Goal: Task Accomplishment & Management: Manage account settings

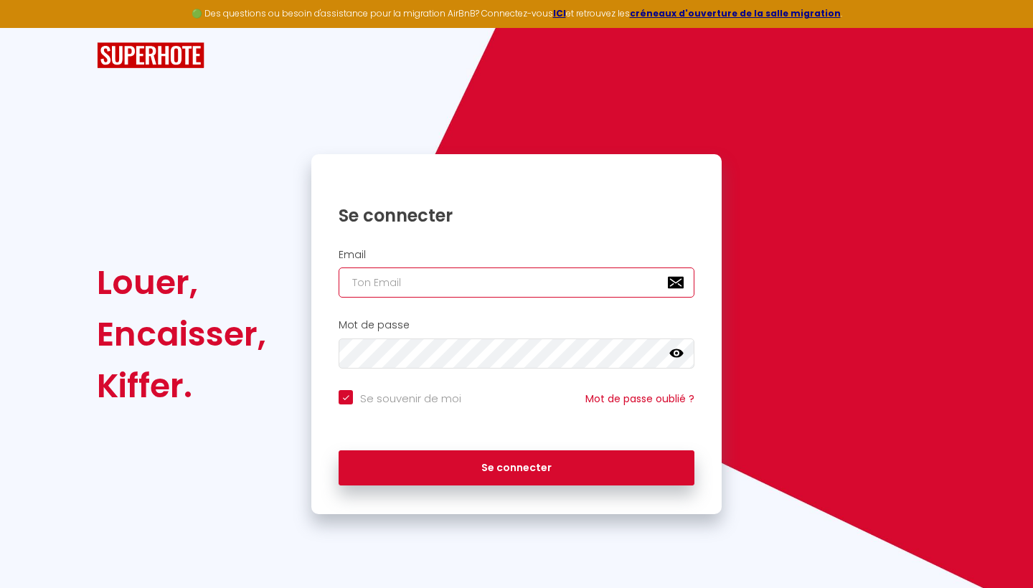
type input "[EMAIL_ADDRESS][DOMAIN_NAME]"
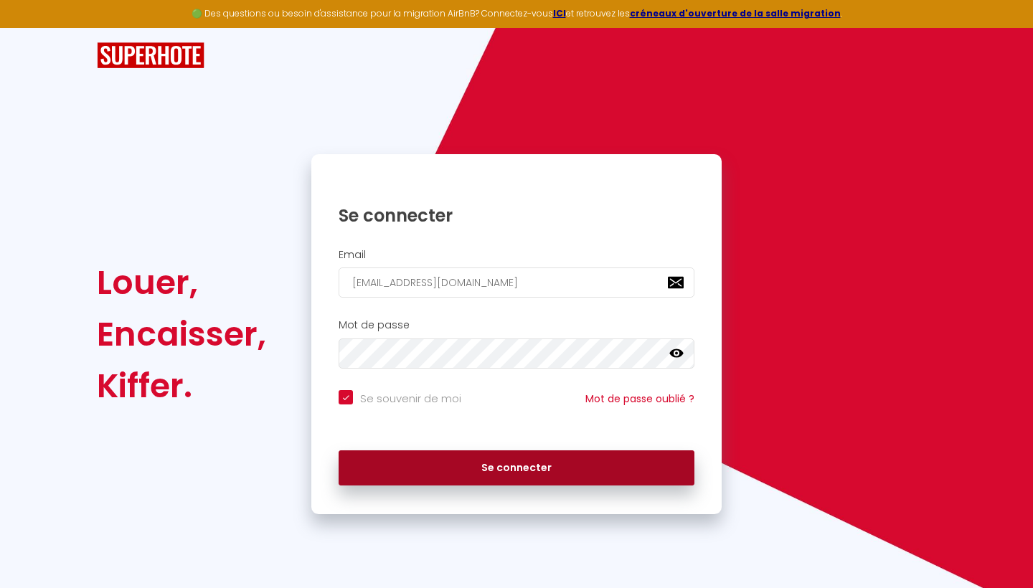
click at [452, 470] on button "Se connecter" at bounding box center [516, 468] width 356 height 36
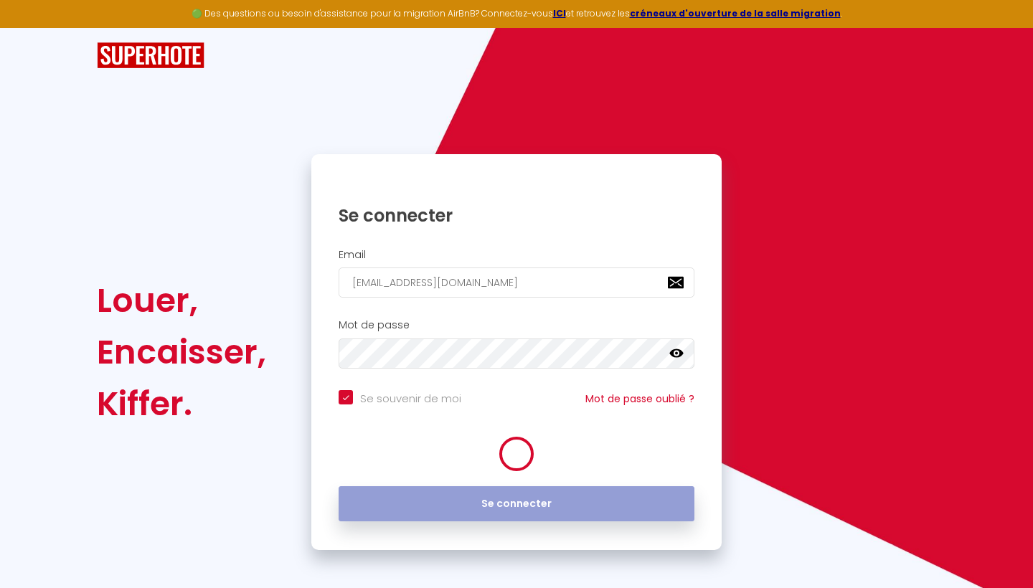
checkbox input "true"
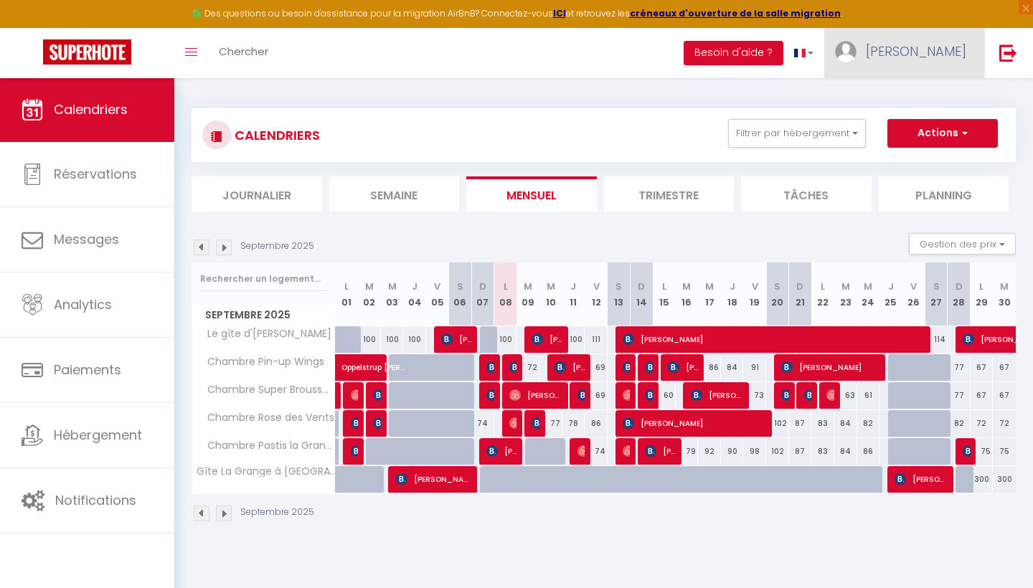
click at [856, 49] on img at bounding box center [846, 52] width 22 height 22
click at [904, 103] on link "Paramètres" at bounding box center [926, 99] width 106 height 24
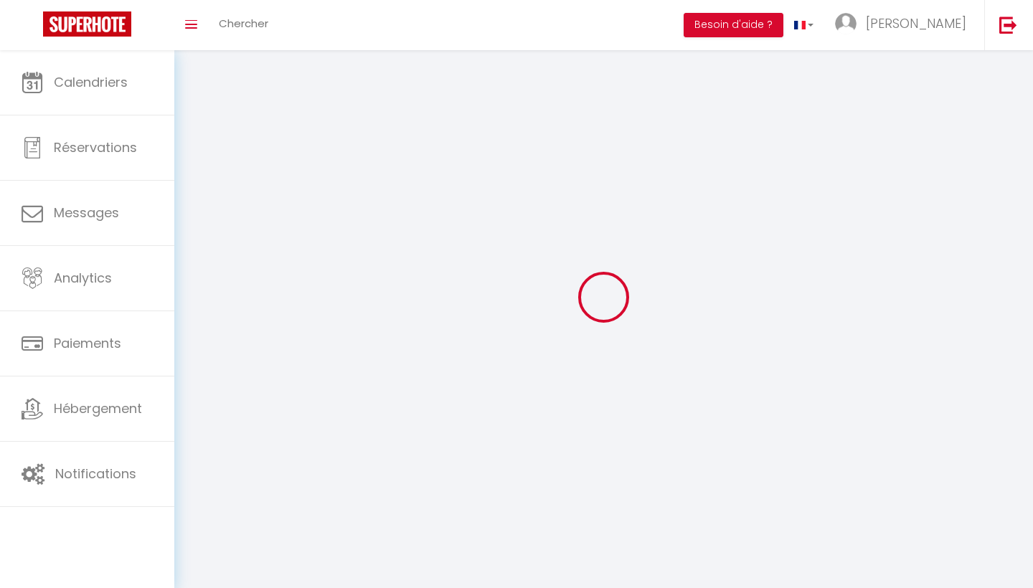
type input "[PERSON_NAME]"
type input "0628214983"
type input "[STREET_ADDRESS][PERSON_NAME]"
type input "68570"
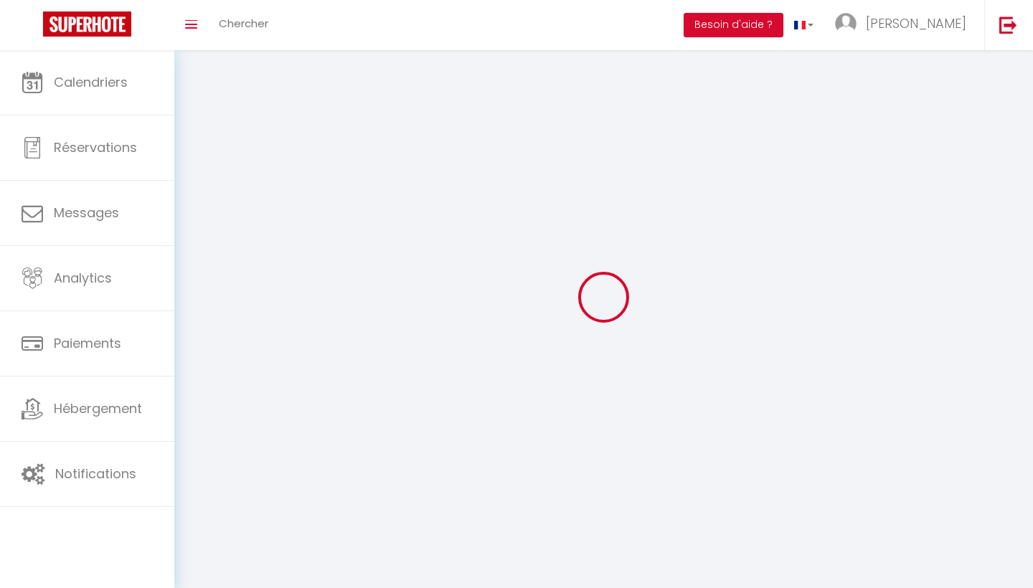
type input "Soultzmatt"
type input "0tECh5OIfgJuyd3bNoKw7pWsK"
type input "FFt8teVJTxIQ1BLtbCKBkoIoU"
type input "[URL][DOMAIN_NAME]"
select select "1"
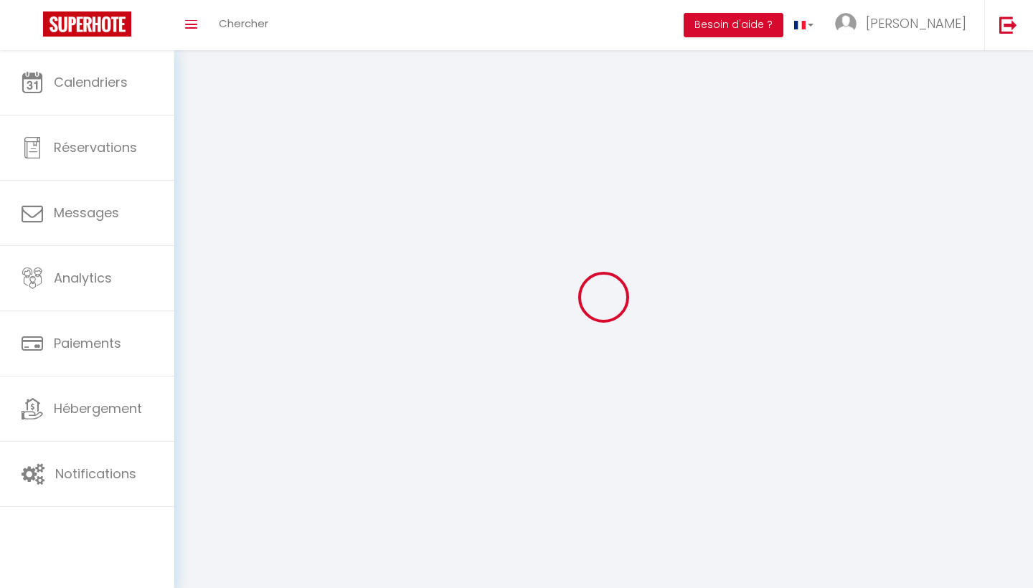
select select "28"
select select "fr"
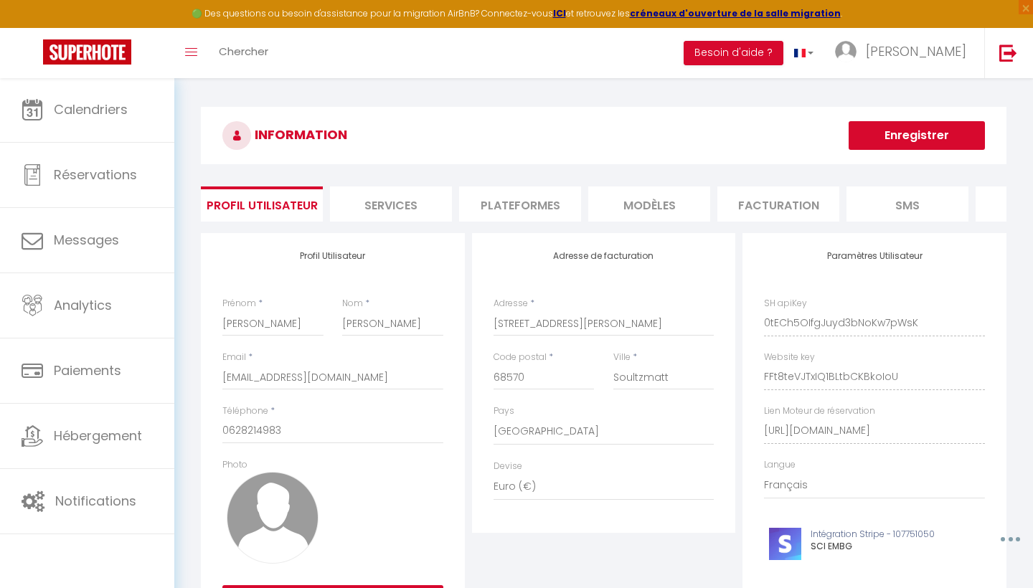
click at [557, 202] on li "Plateformes" at bounding box center [520, 203] width 122 height 35
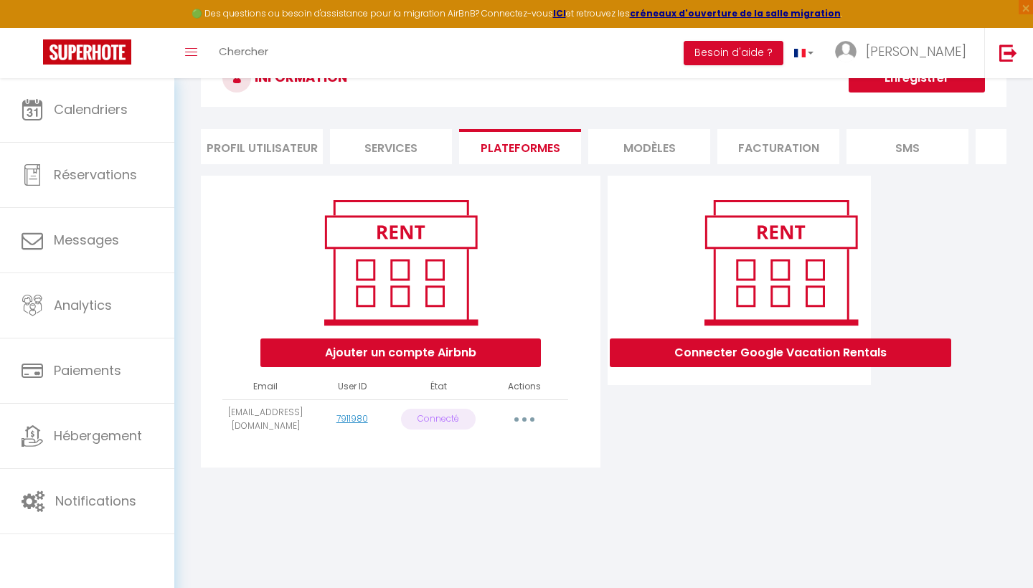
scroll to position [62, 0]
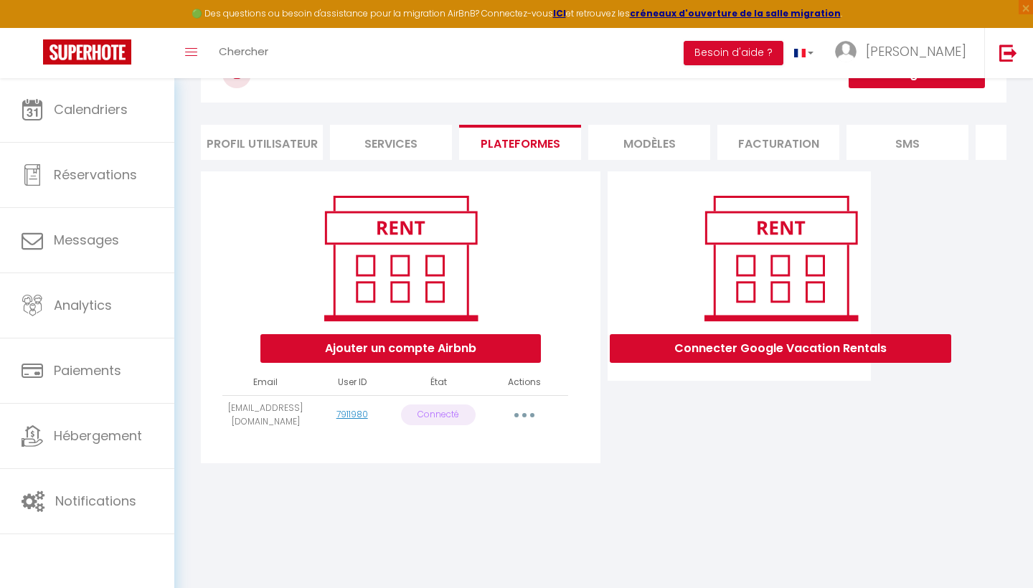
click at [518, 413] on button "button" at bounding box center [524, 415] width 40 height 23
click at [488, 501] on link "Reconnecter le compte" at bounding box center [461, 499] width 158 height 24
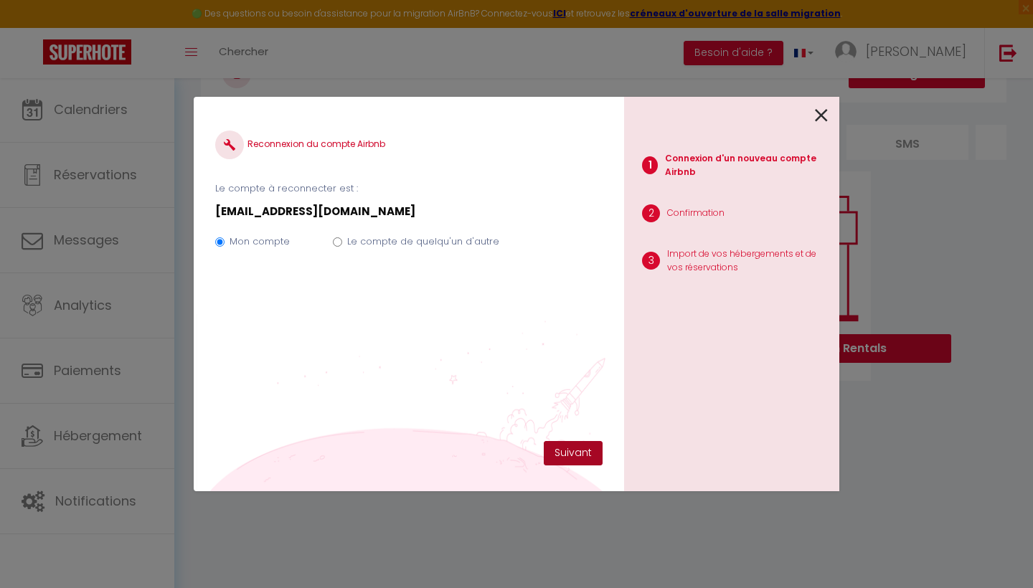
click at [561, 447] on button "Suivant" at bounding box center [573, 453] width 59 height 24
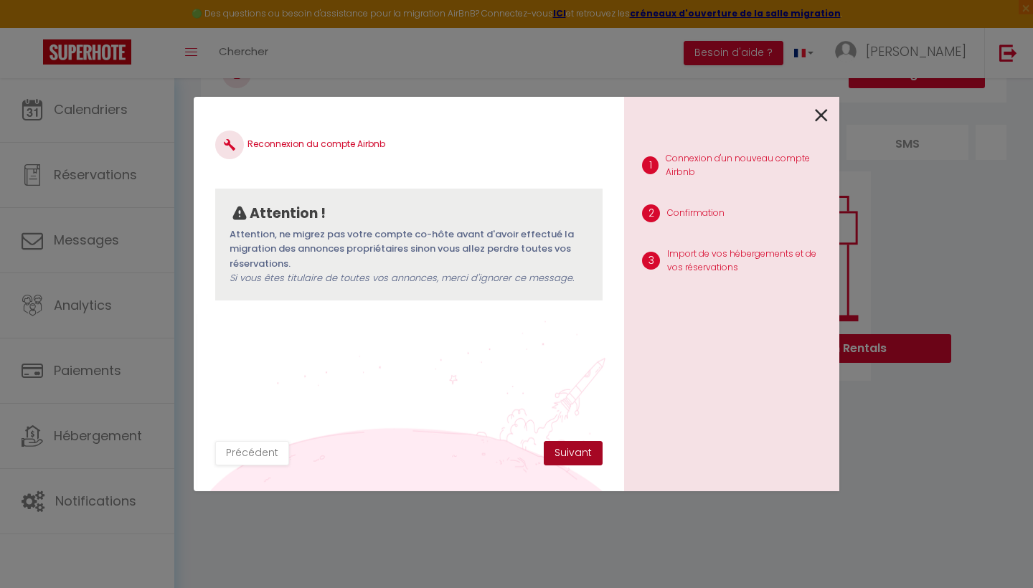
click at [564, 451] on button "Suivant" at bounding box center [573, 453] width 59 height 24
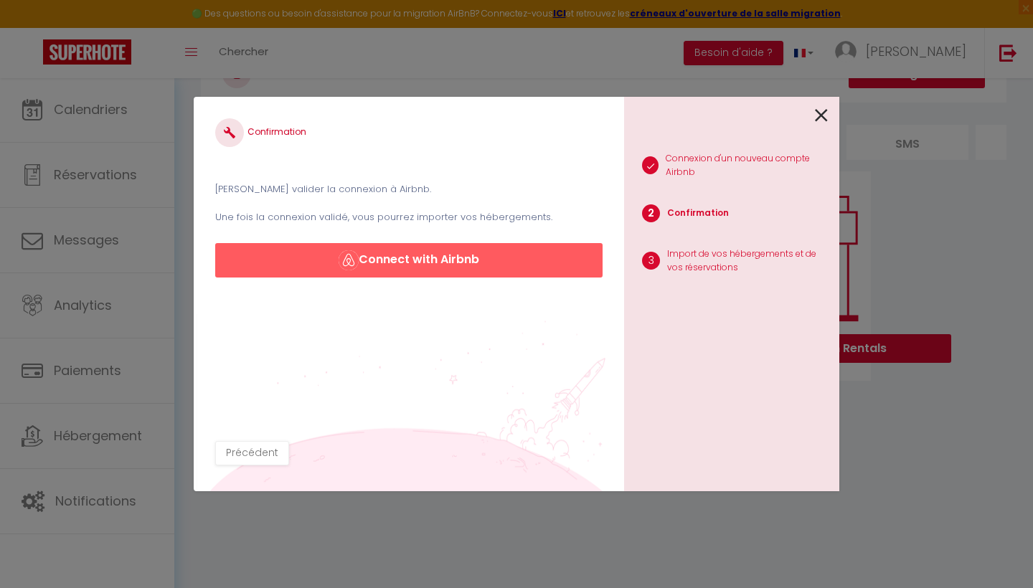
click at [397, 261] on button "Connect with Airbnb" at bounding box center [408, 260] width 387 height 34
click at [388, 270] on button "Connect with Airbnb" at bounding box center [408, 260] width 387 height 34
click at [820, 110] on icon at bounding box center [821, 116] width 13 height 22
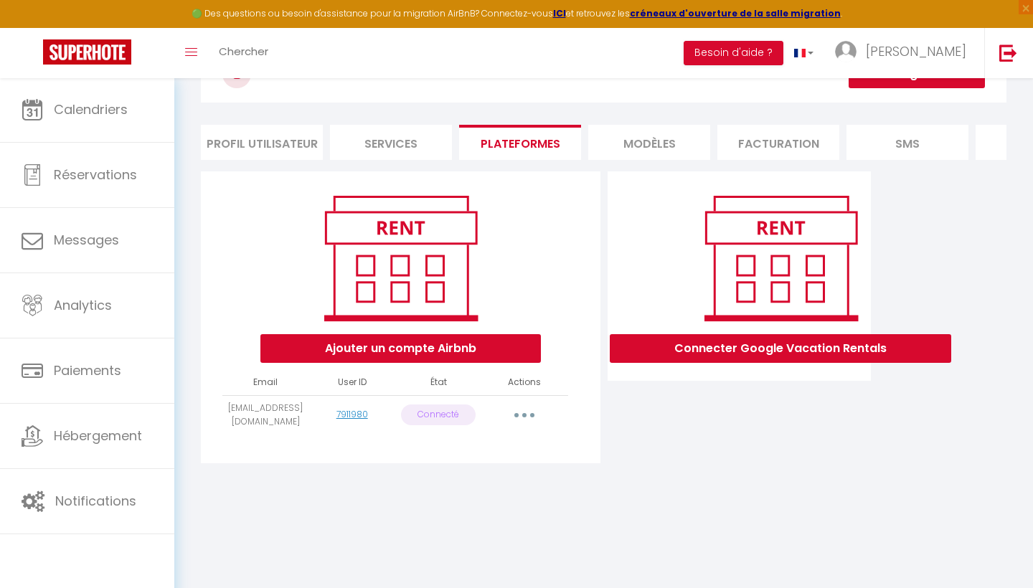
click at [433, 417] on p "Connecté" at bounding box center [438, 414] width 75 height 21
click at [443, 419] on p "Connecté" at bounding box center [438, 414] width 75 height 21
click at [536, 413] on button "button" at bounding box center [524, 415] width 40 height 23
click at [455, 498] on link "Reconnecter le compte" at bounding box center [461, 499] width 158 height 24
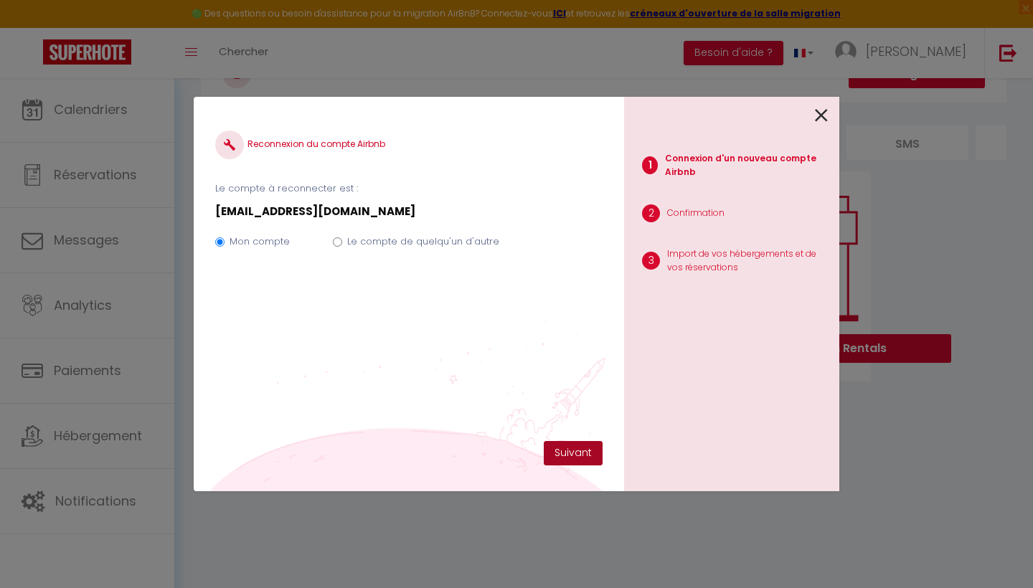
click at [567, 446] on button "Suivant" at bounding box center [573, 453] width 59 height 24
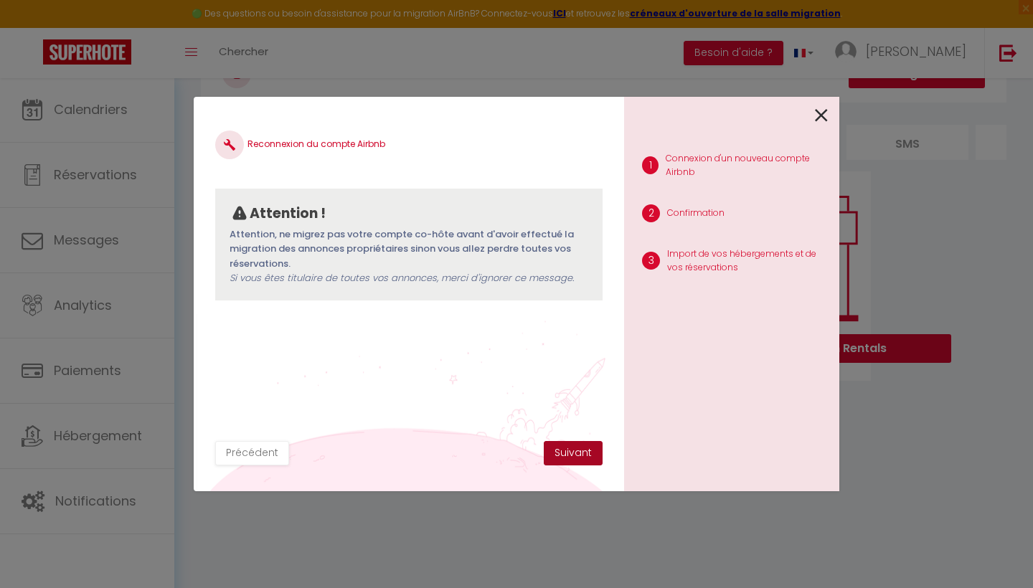
click at [559, 453] on button "Suivant" at bounding box center [573, 453] width 59 height 24
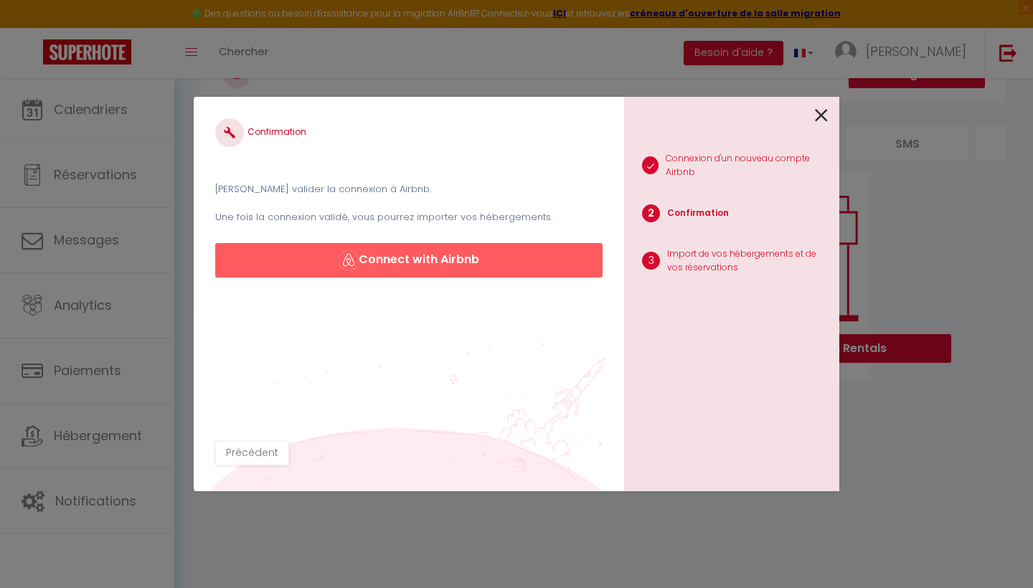
click at [428, 252] on button "Connect with Airbnb" at bounding box center [408, 260] width 387 height 34
click at [823, 113] on icon at bounding box center [821, 116] width 13 height 22
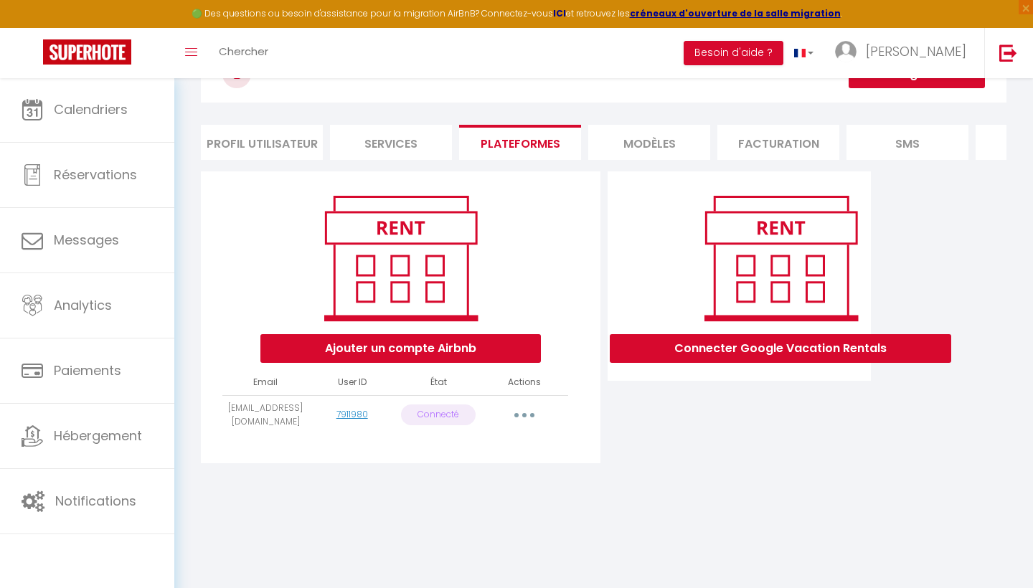
click at [566, 13] on strong "ICI" at bounding box center [559, 13] width 13 height 12
click at [359, 414] on link "7911980" at bounding box center [352, 414] width 32 height 12
click at [528, 415] on button "button" at bounding box center [524, 415] width 40 height 23
click at [491, 499] on link "Reconnecter le compte" at bounding box center [461, 499] width 158 height 24
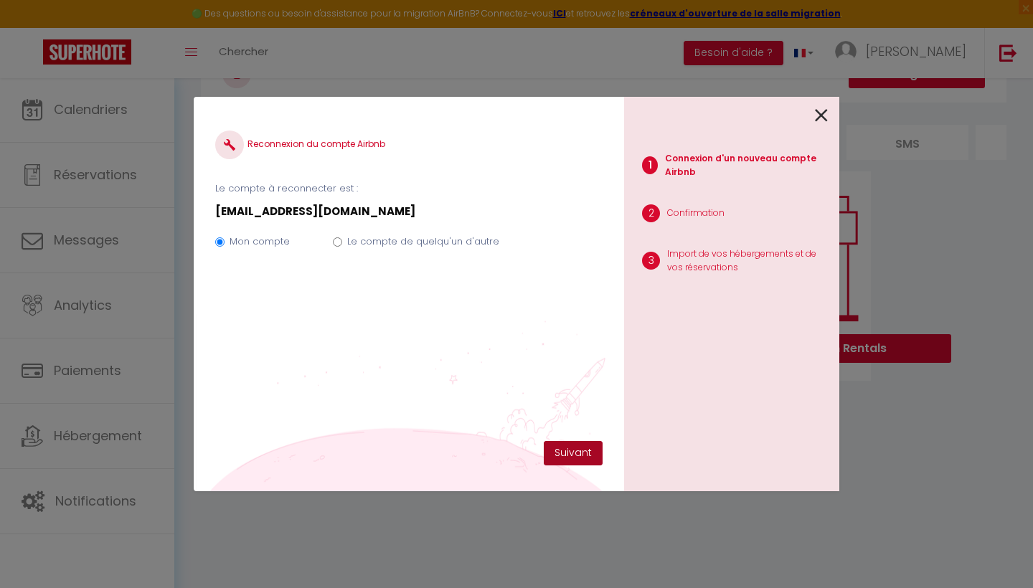
click at [573, 450] on button "Suivant" at bounding box center [573, 453] width 59 height 24
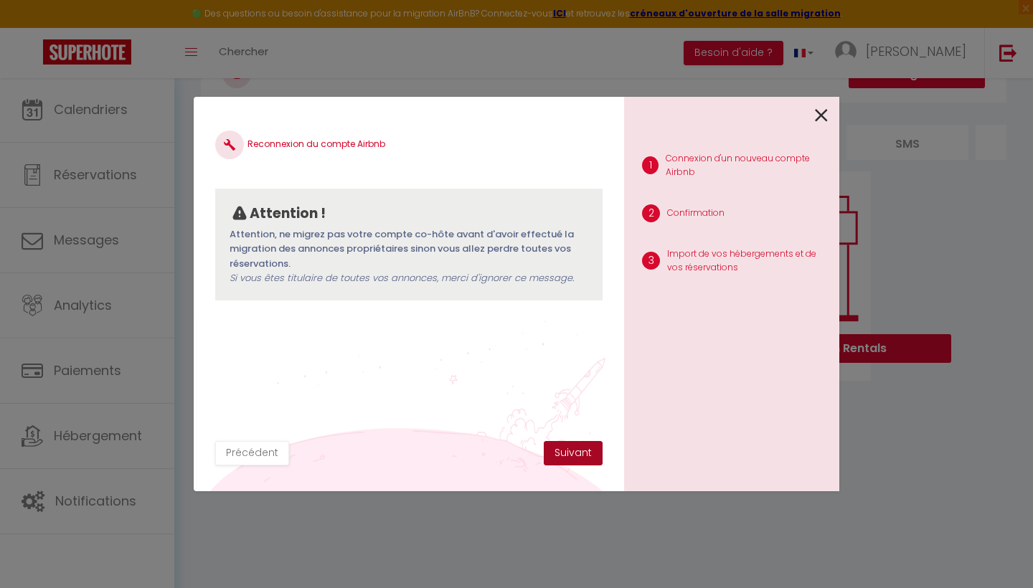
click at [581, 451] on button "Suivant" at bounding box center [573, 453] width 59 height 24
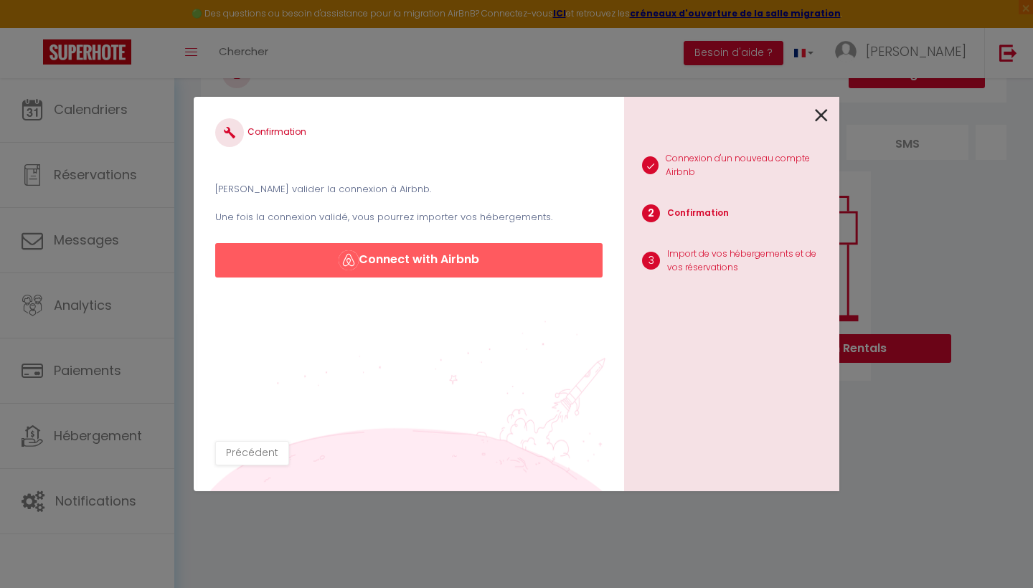
click at [407, 255] on button "Connect with Airbnb" at bounding box center [408, 260] width 387 height 34
click at [365, 187] on p "Veuillez valider la connexion à Airbnb." at bounding box center [408, 189] width 387 height 14
click at [283, 129] on h4 "Confirmation" at bounding box center [408, 132] width 387 height 29
click at [375, 270] on button "Connect with Airbnb" at bounding box center [408, 260] width 387 height 34
click at [378, 257] on button "Connect with Airbnb" at bounding box center [408, 260] width 387 height 34
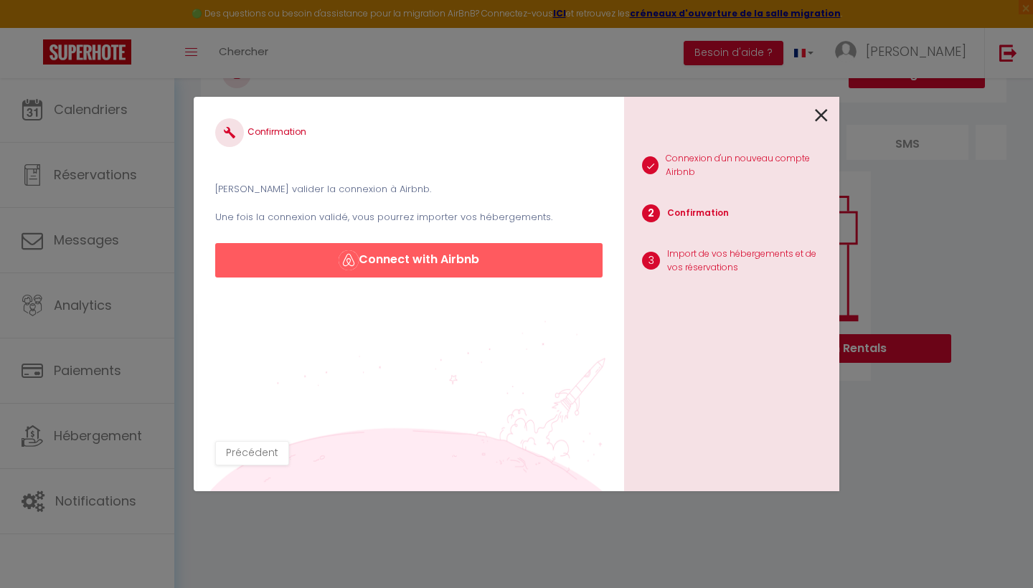
click at [465, 265] on button "Connect with Airbnb" at bounding box center [408, 260] width 387 height 34
click at [336, 270] on button "Connect with Airbnb" at bounding box center [408, 260] width 387 height 34
click at [399, 255] on button "Connect with Airbnb" at bounding box center [408, 260] width 387 height 34
click at [411, 264] on button "Connect with Airbnb" at bounding box center [408, 260] width 387 height 34
click at [424, 255] on button "Connect with Airbnb" at bounding box center [408, 260] width 387 height 34
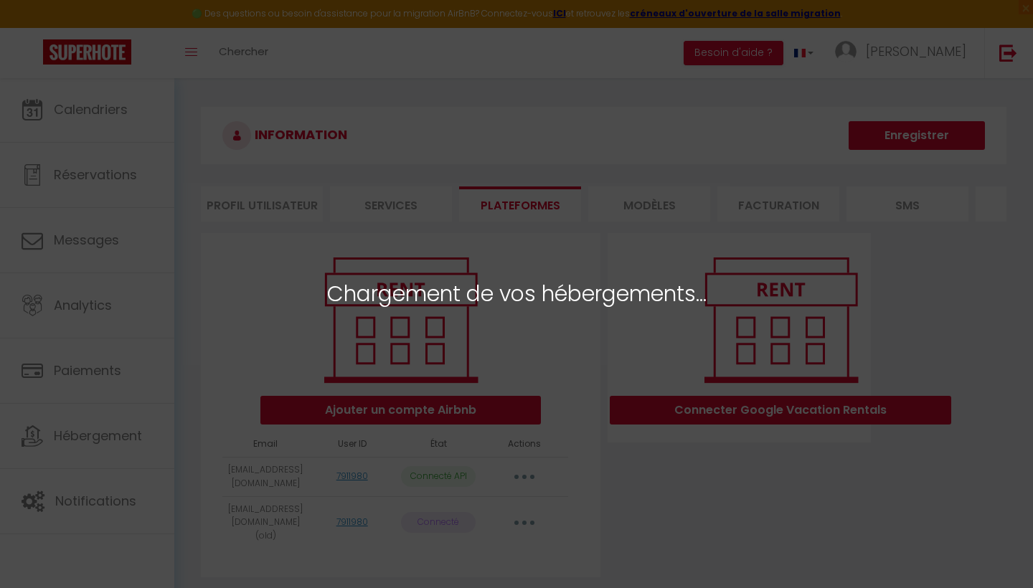
select select "38400"
select select "38401"
select select "38402"
select select "38403"
select select "38404"
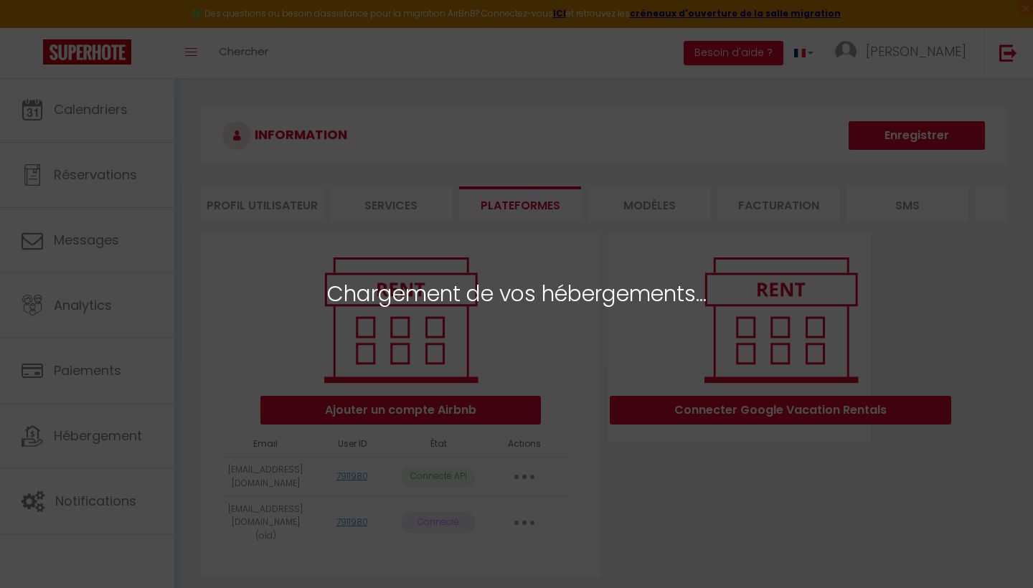
select select "38405"
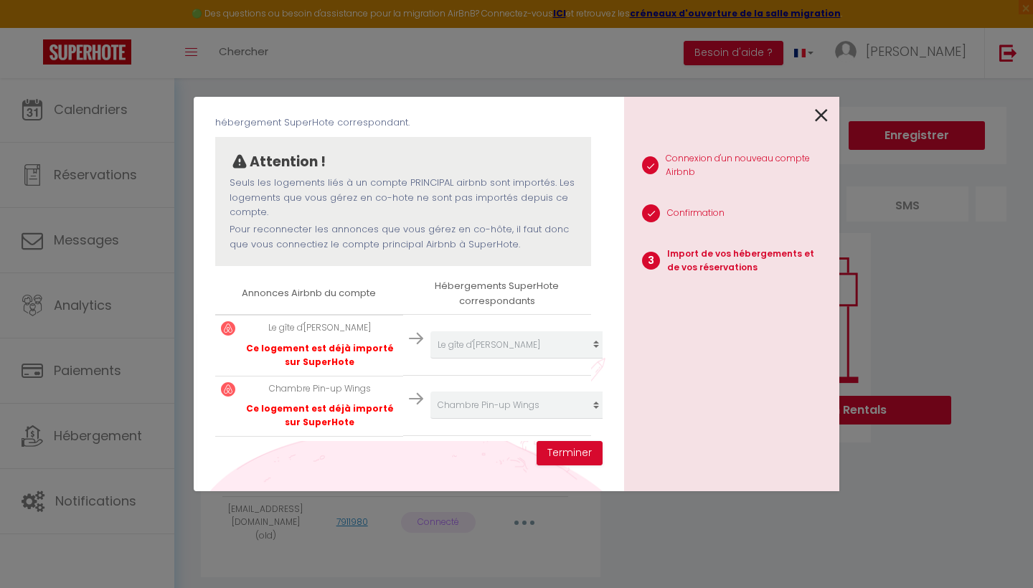
scroll to position [99, 0]
click at [560, 452] on button "Terminer" at bounding box center [569, 453] width 66 height 24
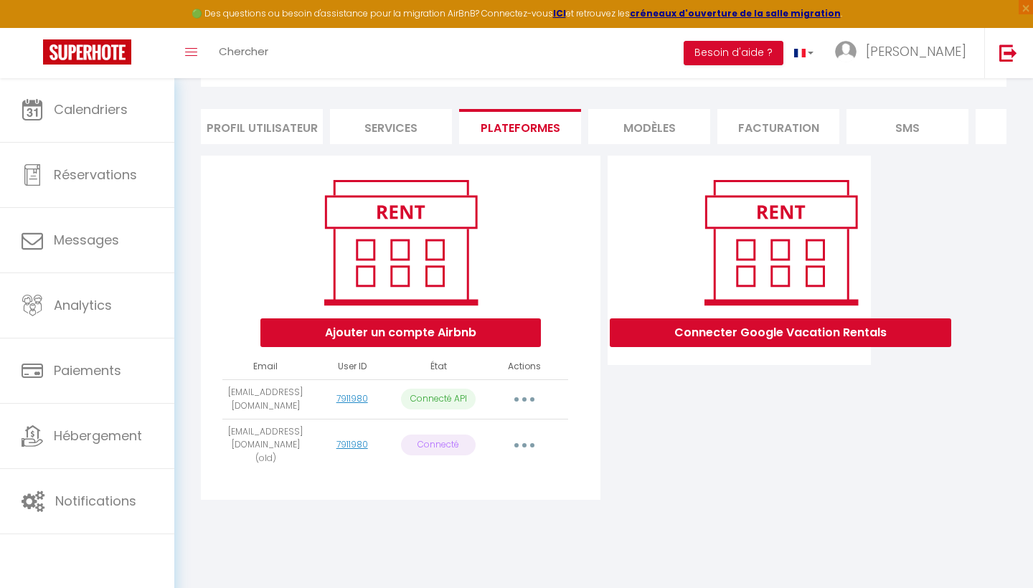
scroll to position [77, 0]
click at [521, 398] on button "button" at bounding box center [524, 399] width 40 height 23
click at [484, 486] on link "Reconnecter le compte" at bounding box center [461, 483] width 158 height 24
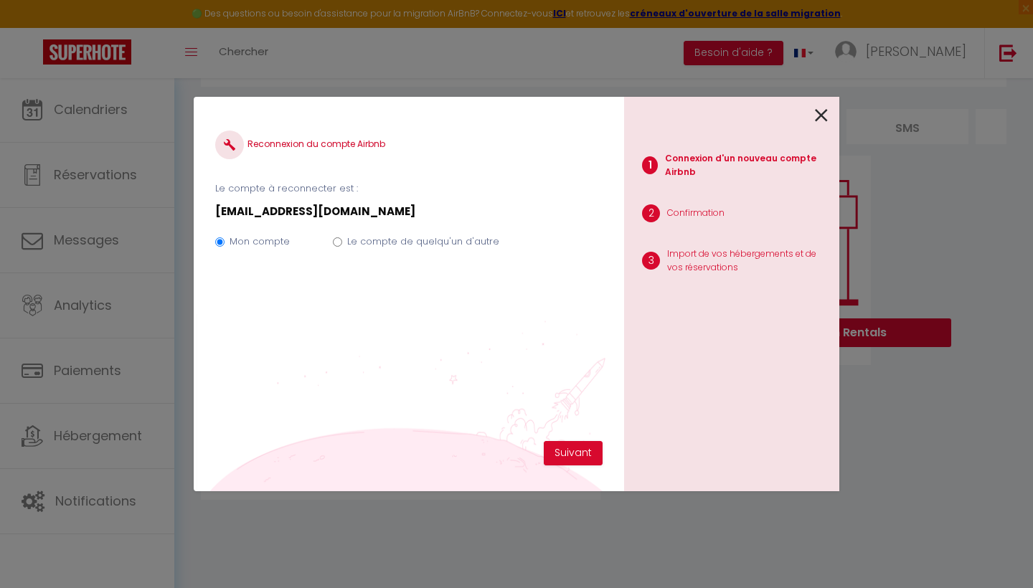
click at [816, 113] on icon at bounding box center [821, 116] width 13 height 22
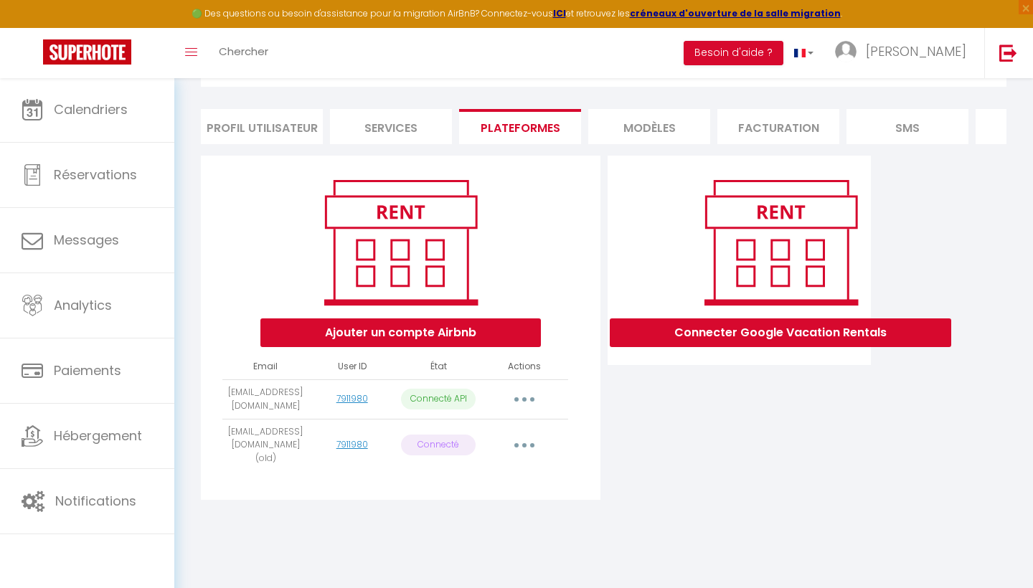
click at [524, 401] on button "button" at bounding box center [524, 399] width 40 height 23
click at [599, 516] on div "INFORMATION Enregistrer Profil Utilisateur Services Plateformes MODÈLES Factura…" at bounding box center [603, 274] width 858 height 549
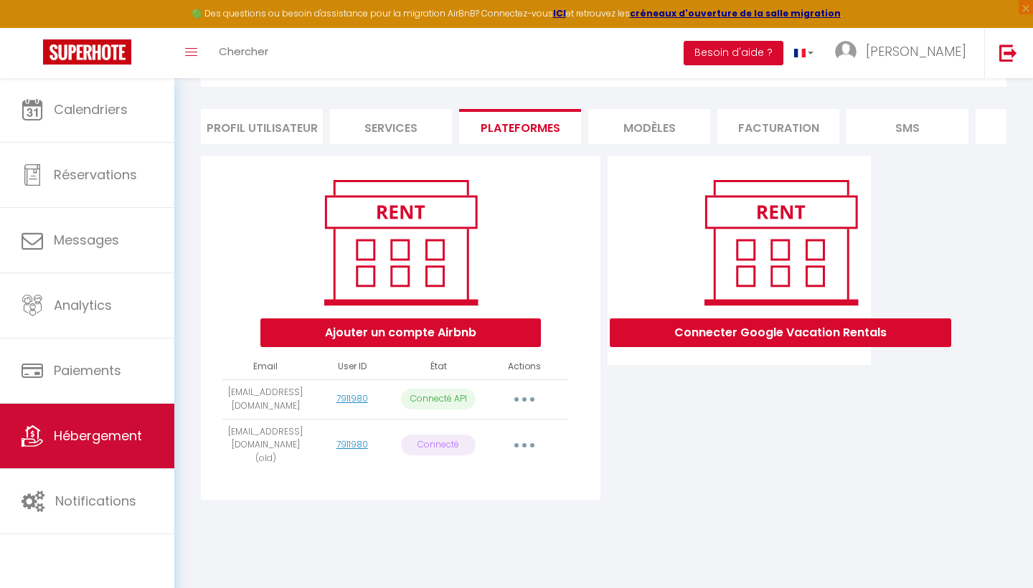
click at [94, 450] on link "Hébergement" at bounding box center [87, 436] width 174 height 65
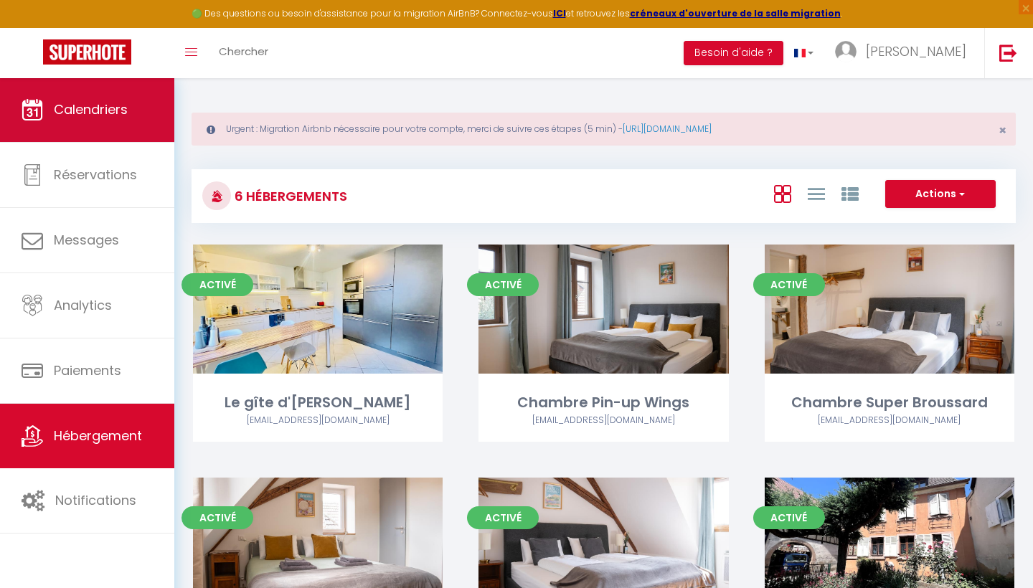
click at [119, 112] on span "Calendriers" at bounding box center [91, 109] width 74 height 18
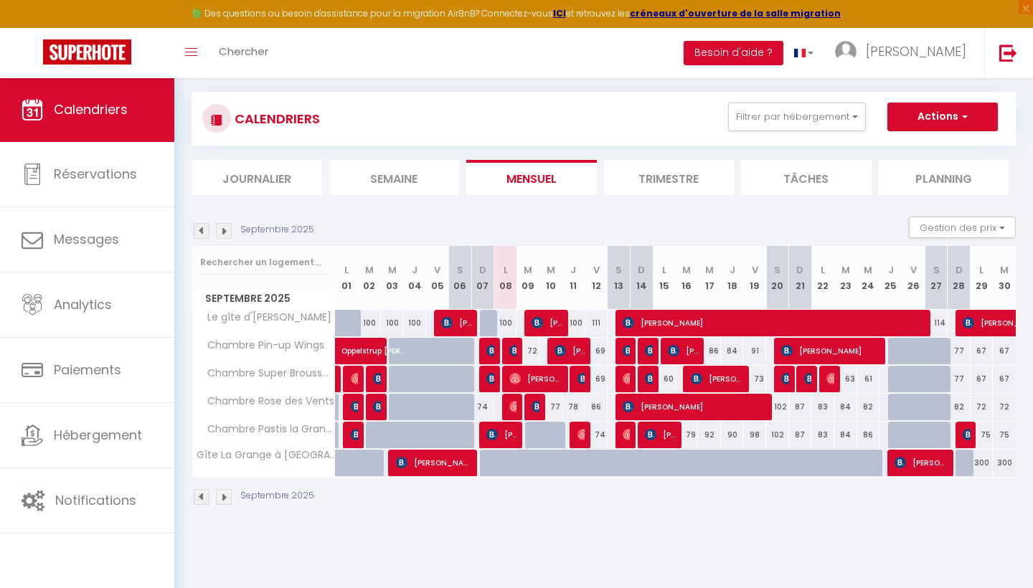
scroll to position [77, 0]
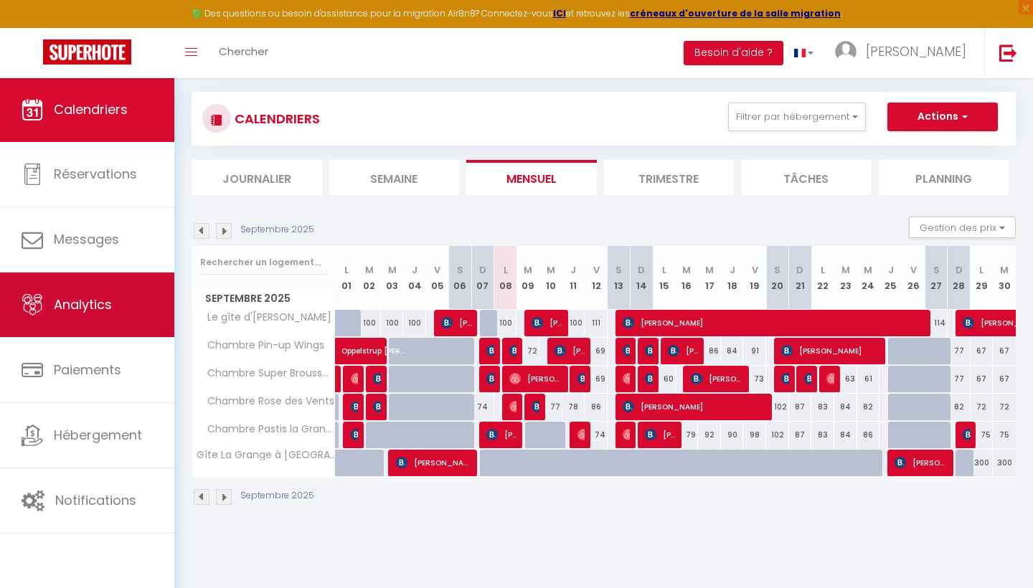
click at [110, 313] on span "Analytics" at bounding box center [83, 304] width 58 height 18
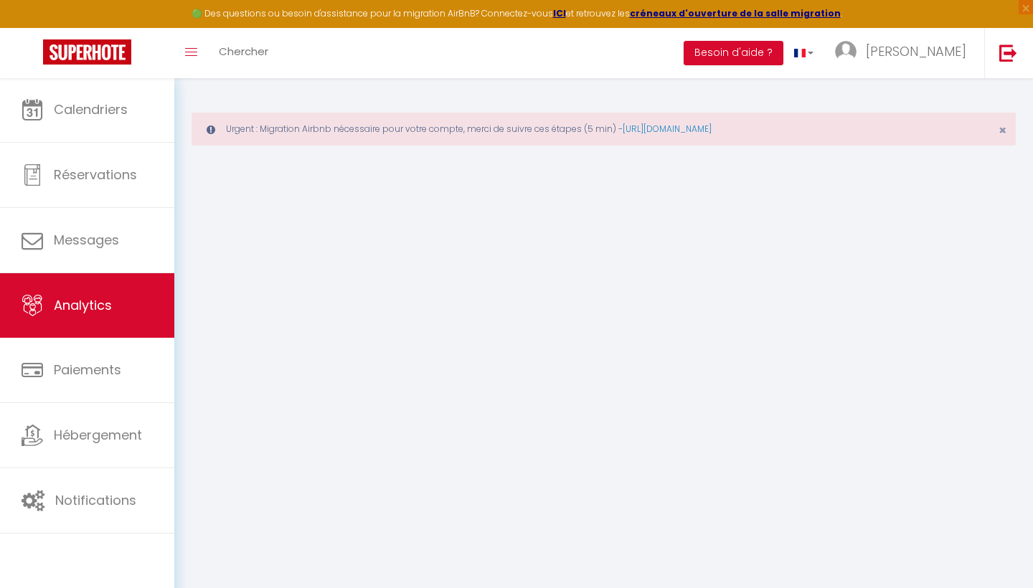
select select "2025"
select select "9"
